Goal: Book appointment/travel/reservation

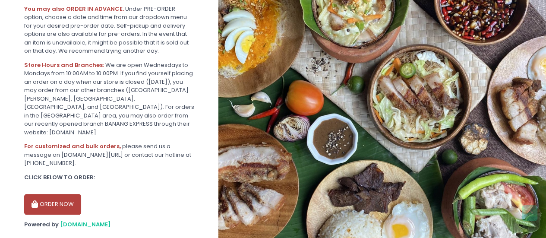
scroll to position [312, 0]
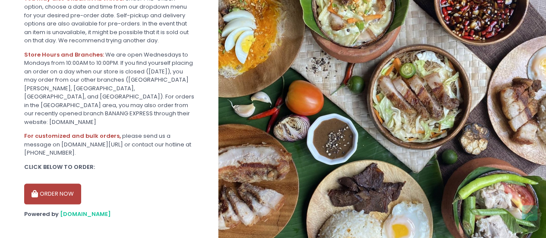
click at [71, 185] on button "ORDER NOW" at bounding box center [52, 193] width 57 height 21
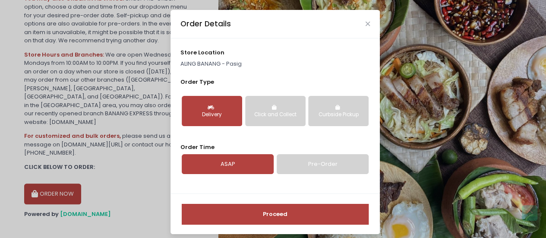
scroll to position [5, 0]
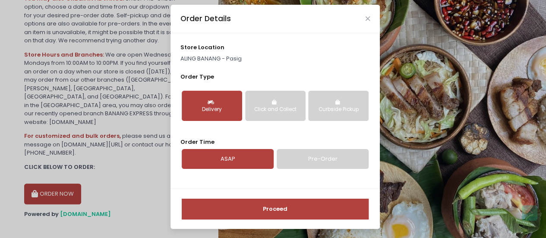
click at [310, 162] on link "Pre-Order" at bounding box center [323, 159] width 92 height 20
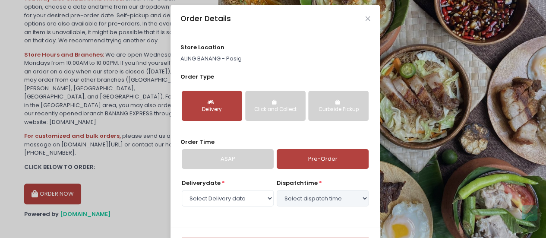
select select "[DATE]"
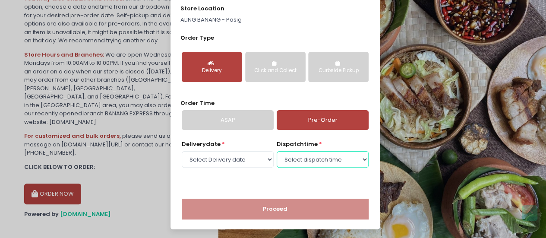
click at [331, 159] on select "Select dispatch time 12:30 PM - 01:00 PM 01:00 PM - 01:30 PM 01:30 PM - 02:00 P…" at bounding box center [323, 159] width 92 height 16
click at [277, 151] on select "Select dispatch time 12:30 PM - 01:00 PM 01:00 PM - 01:30 PM 01:30 PM - 02:00 P…" at bounding box center [323, 159] width 92 height 16
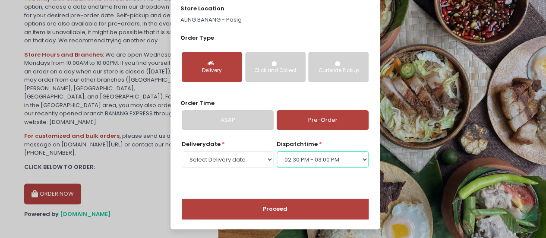
click at [306, 163] on select "Select dispatch time 12:30 PM - 01:00 PM 01:00 PM - 01:30 PM 01:30 PM - 02:00 P…" at bounding box center [323, 159] width 92 height 16
click at [277, 151] on select "Select dispatch time 12:30 PM - 01:00 PM 01:00 PM - 01:30 PM 01:30 PM - 02:00 P…" at bounding box center [323, 159] width 92 height 16
click at [307, 162] on select "Select dispatch time 12:30 PM - 01:00 PM 01:00 PM - 01:30 PM 01:30 PM - 02:00 P…" at bounding box center [323, 159] width 92 height 16
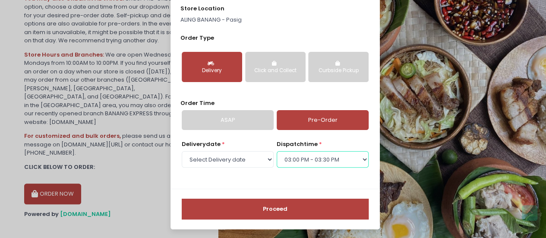
select select "14:30"
click at [277, 151] on select "Select dispatch time 12:30 PM - 01:00 PM 01:00 PM - 01:30 PM 01:30 PM - 02:00 P…" at bounding box center [323, 159] width 92 height 16
click at [288, 209] on button "Proceed" at bounding box center [275, 209] width 187 height 21
